Goal: Task Accomplishment & Management: Manage account settings

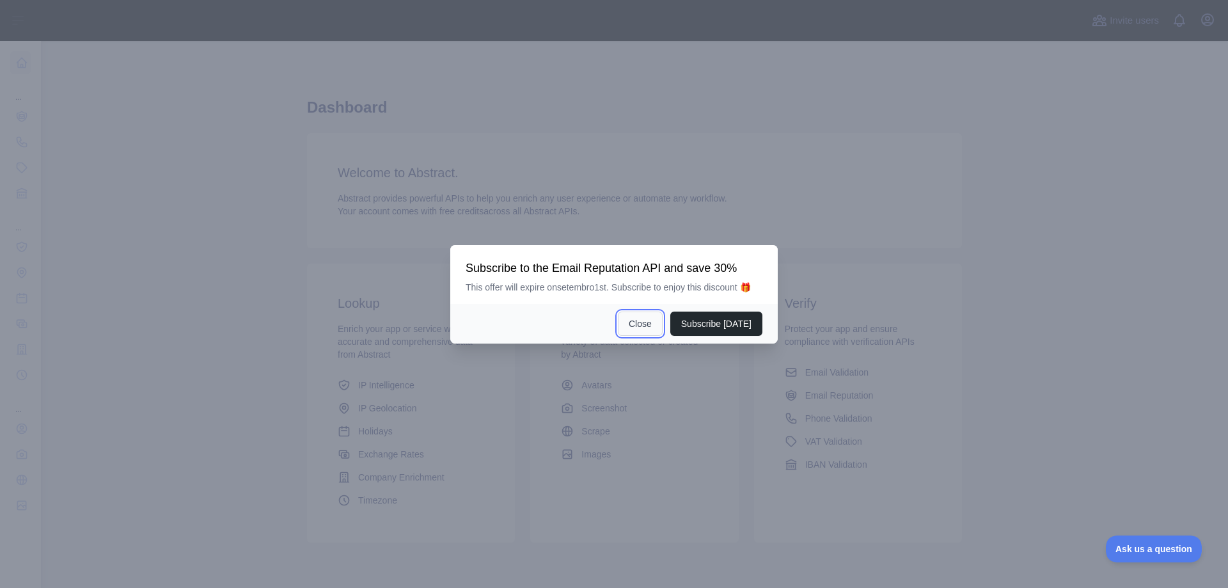
click at [643, 321] on button "Close" at bounding box center [640, 323] width 45 height 24
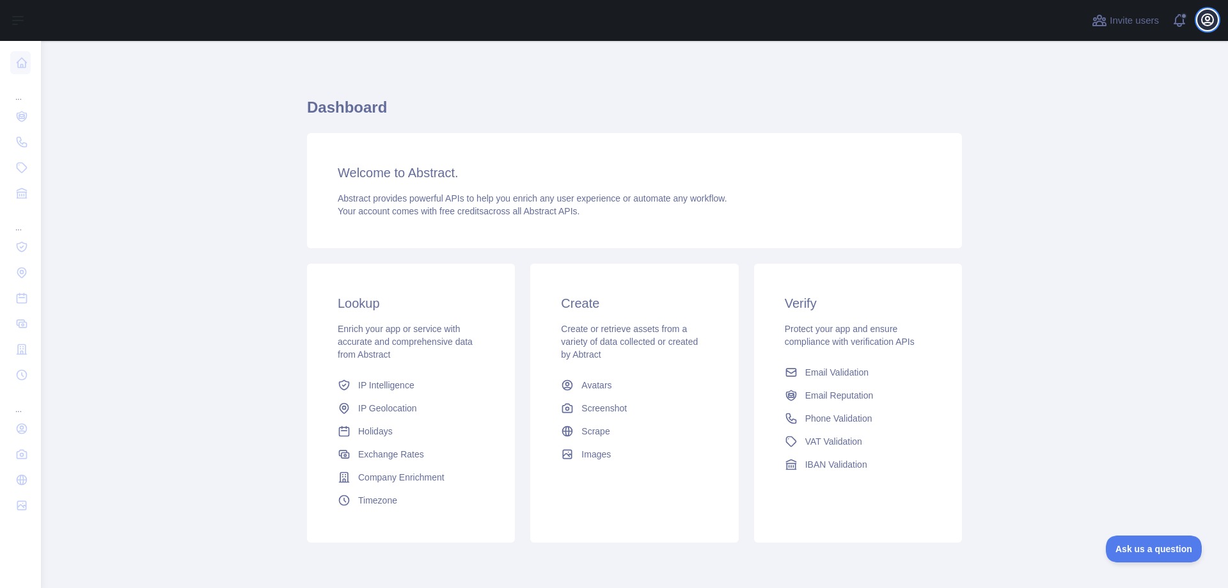
click at [1206, 23] on icon "button" at bounding box center [1208, 20] width 12 height 12
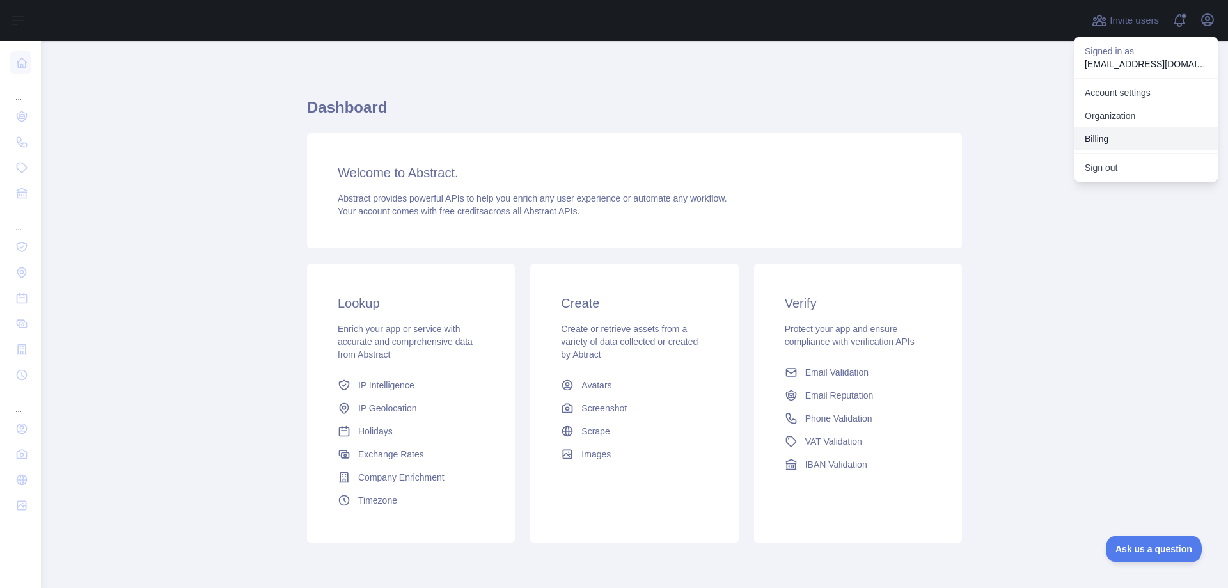
click at [1100, 138] on button "Billing" at bounding box center [1145, 138] width 143 height 23
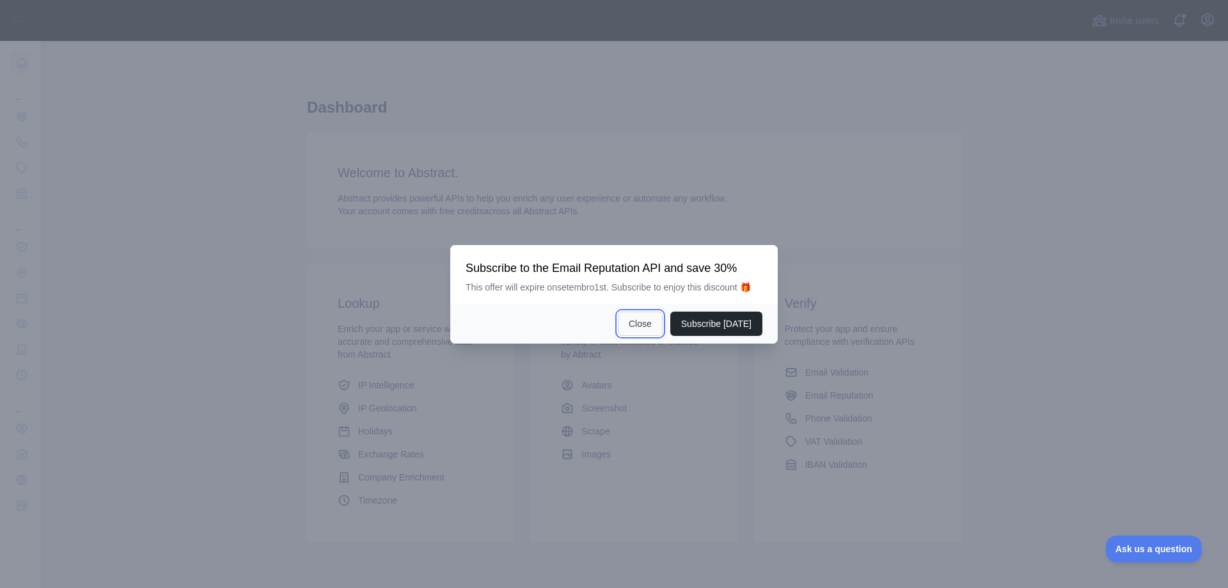
click at [646, 321] on button "Close" at bounding box center [640, 323] width 45 height 24
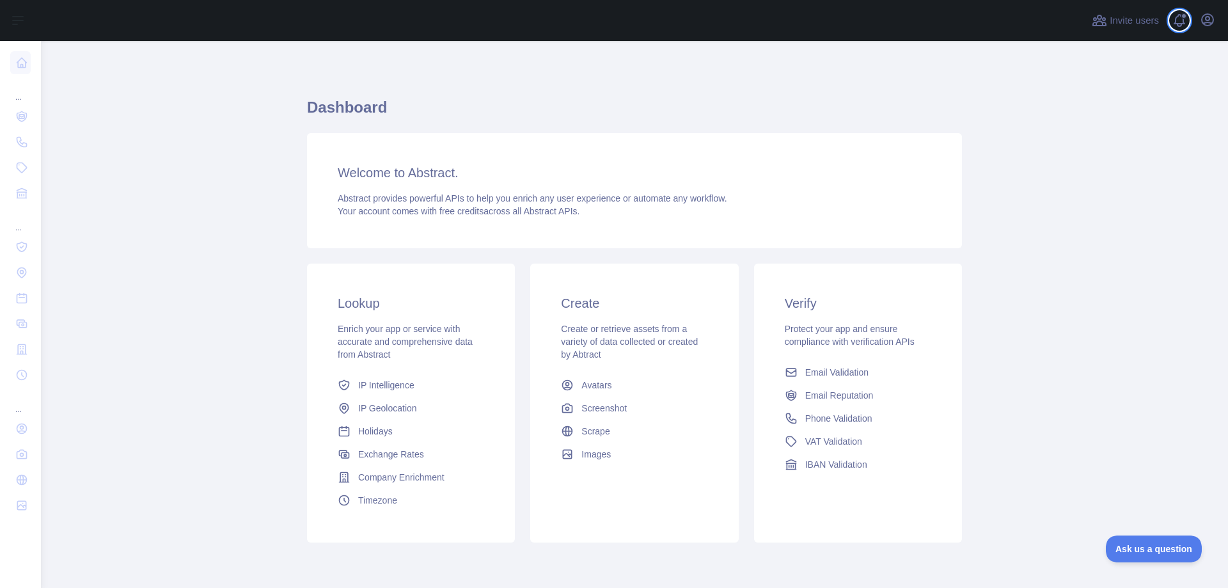
drag, startPoint x: 1169, startPoint y: 20, endPoint x: 908, endPoint y: 104, distance: 273.9
click at [916, 102] on div "Invite users View notifications Open user menu Dashboard Welcome to Abstract. A…" at bounding box center [634, 294] width 1187 height 588
click at [1209, 21] on icon "button" at bounding box center [1207, 19] width 15 height 15
